Goal: Task Accomplishment & Management: Use online tool/utility

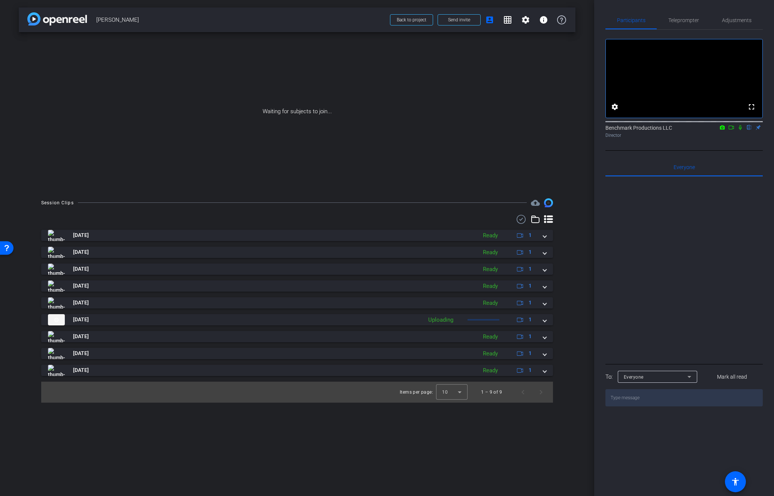
click at [551, 223] on icon at bounding box center [548, 219] width 9 height 9
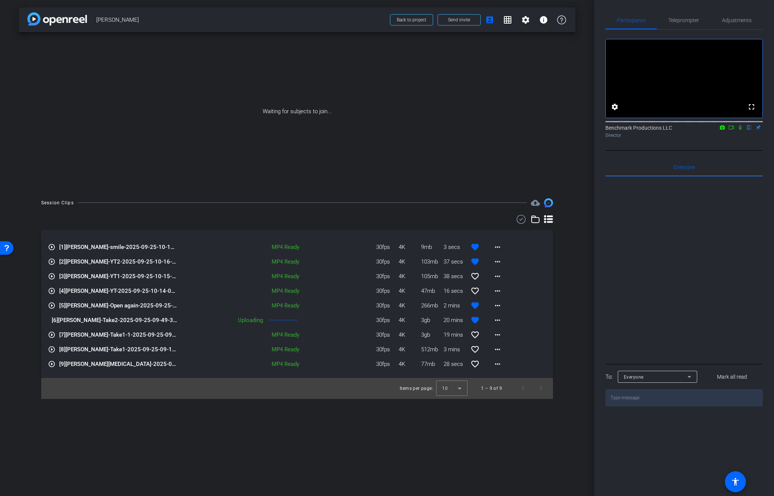
click at [582, 271] on div "arrow_back [PERSON_NAME] Back to project Send invite account_box grid_on settin…" at bounding box center [297, 248] width 594 height 496
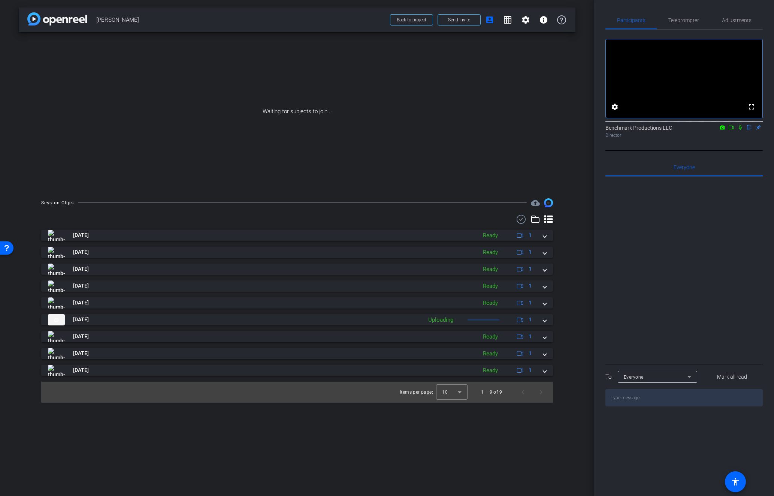
click at [736, 139] on div "Benchmark Productions LLC flip Director" at bounding box center [684, 131] width 157 height 15
click at [740, 130] on icon at bounding box center [740, 127] width 3 height 5
click at [731, 130] on icon at bounding box center [731, 127] width 6 height 5
click at [550, 218] on icon at bounding box center [548, 219] width 9 height 9
